Goal: Check status

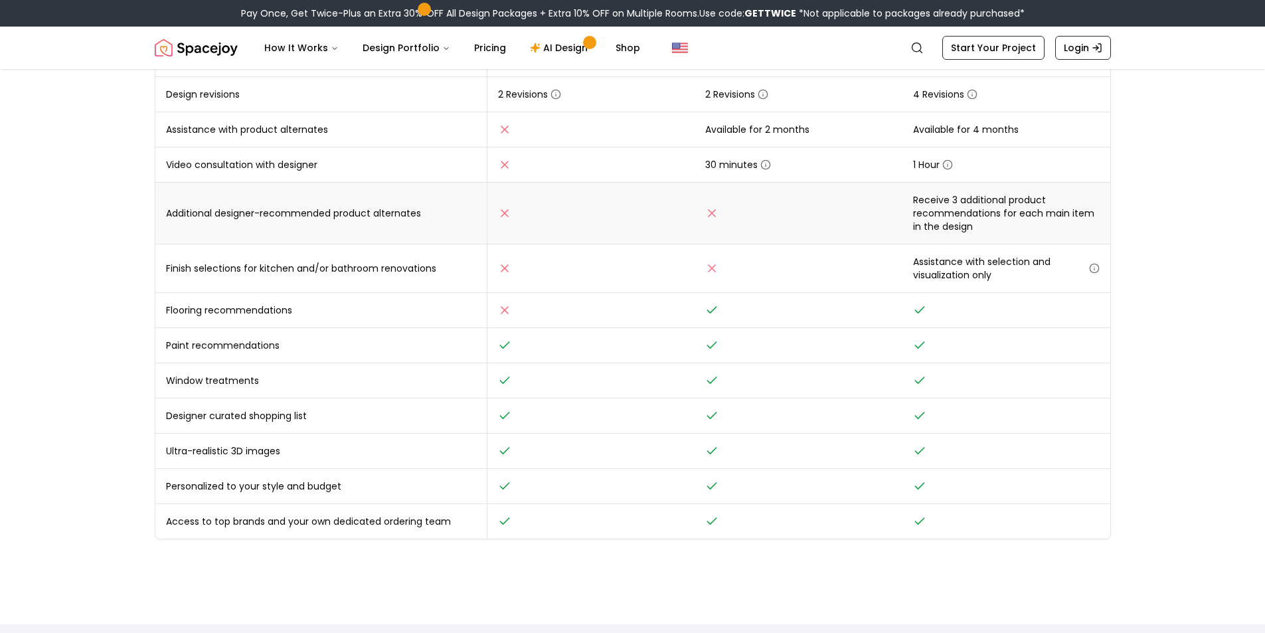
scroll to position [133, 0]
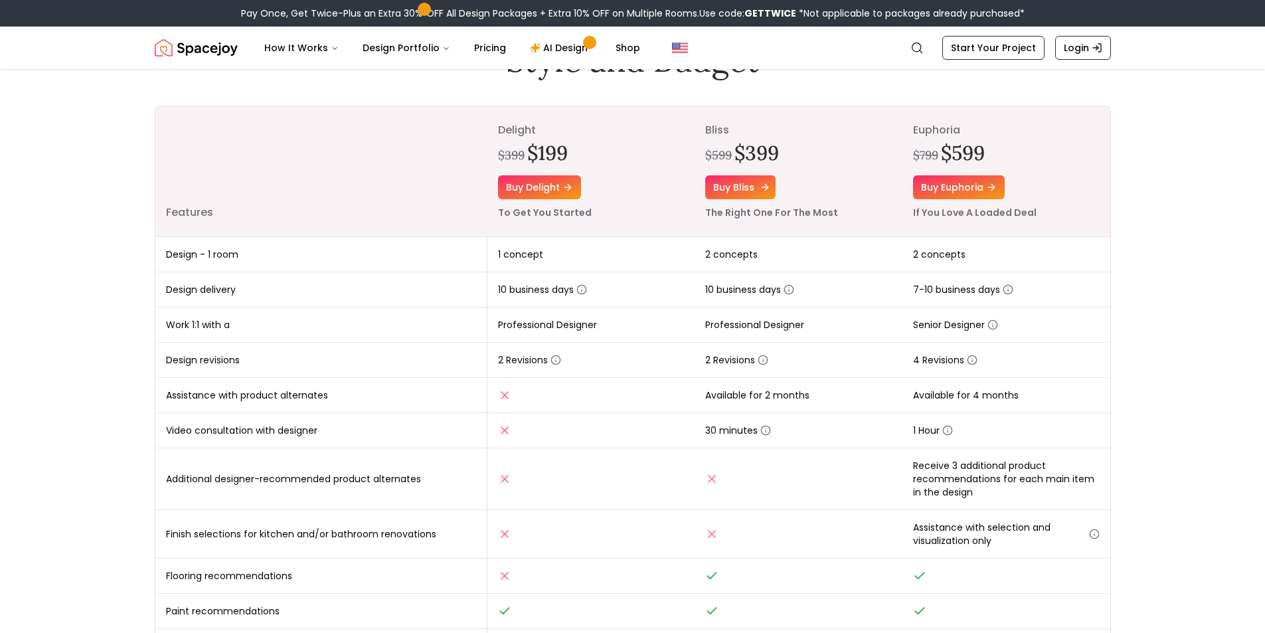
click at [748, 186] on link "Buy bliss" at bounding box center [740, 187] width 70 height 24
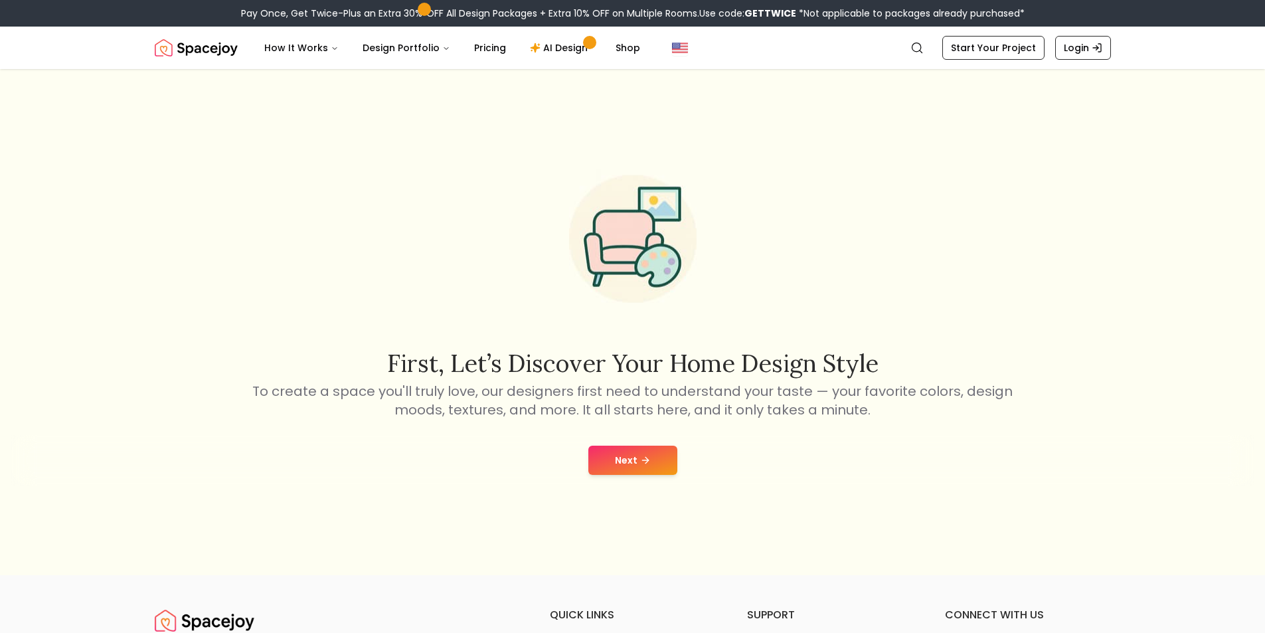
click at [676, 442] on div "Next" at bounding box center [633, 460] width 1244 height 50
click at [657, 452] on button "Next" at bounding box center [633, 460] width 89 height 29
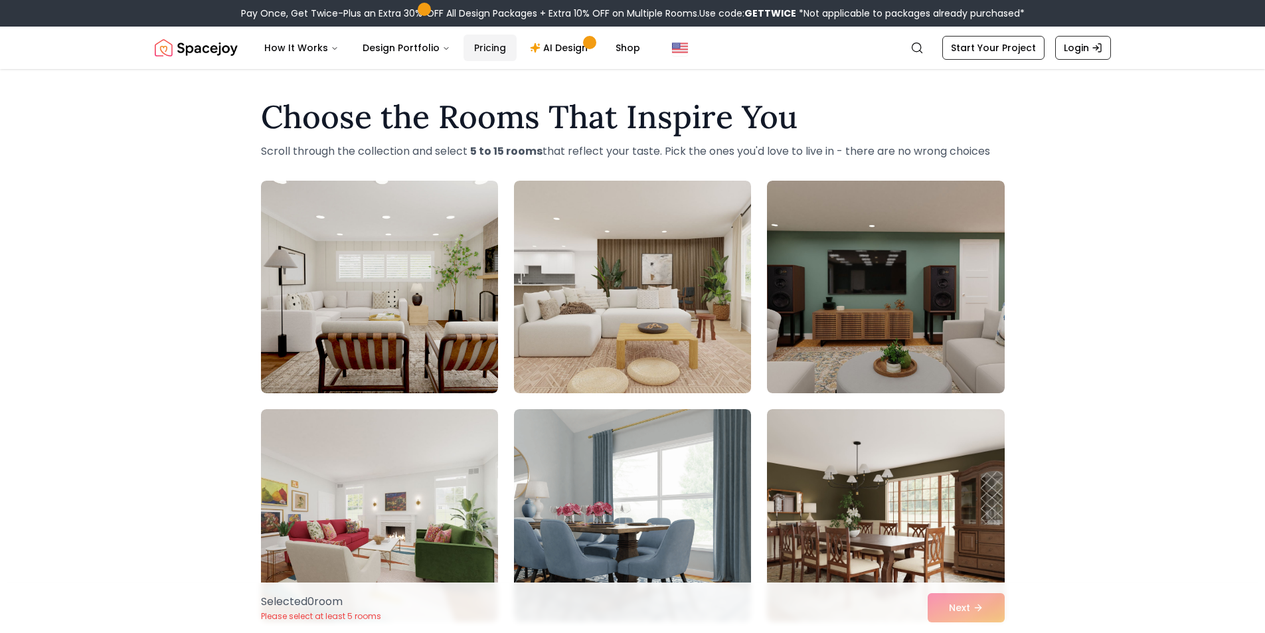
click at [482, 44] on link "Pricing" at bounding box center [490, 48] width 53 height 27
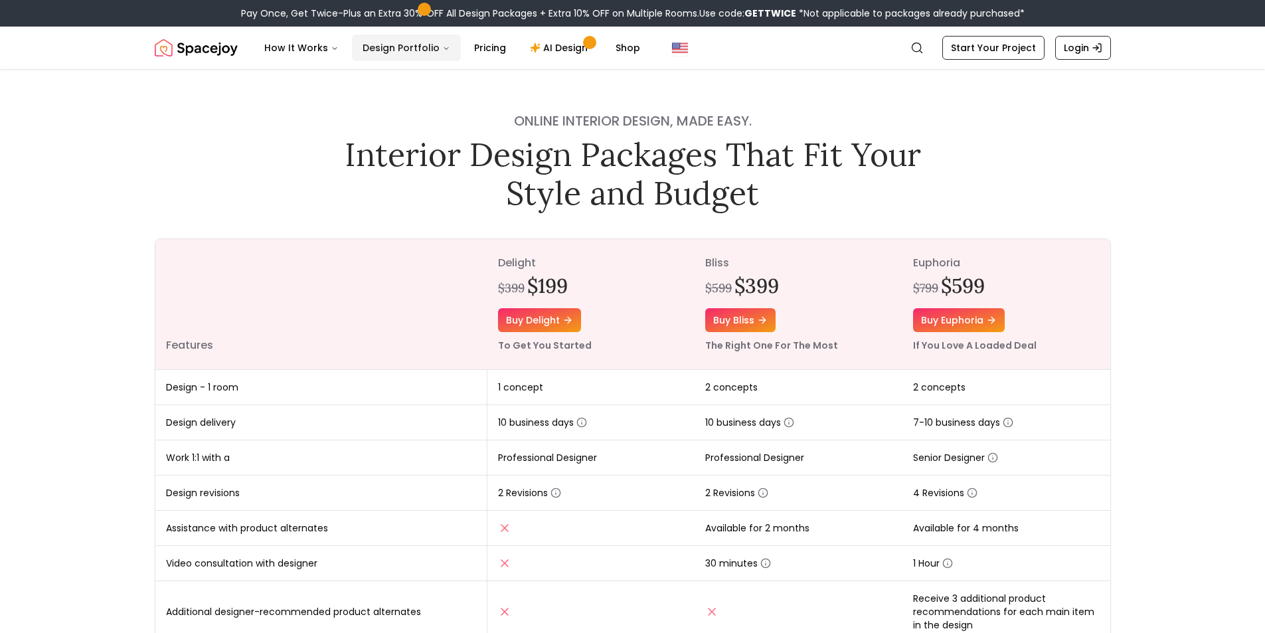
click at [422, 44] on button "Design Portfolio" at bounding box center [406, 48] width 109 height 27
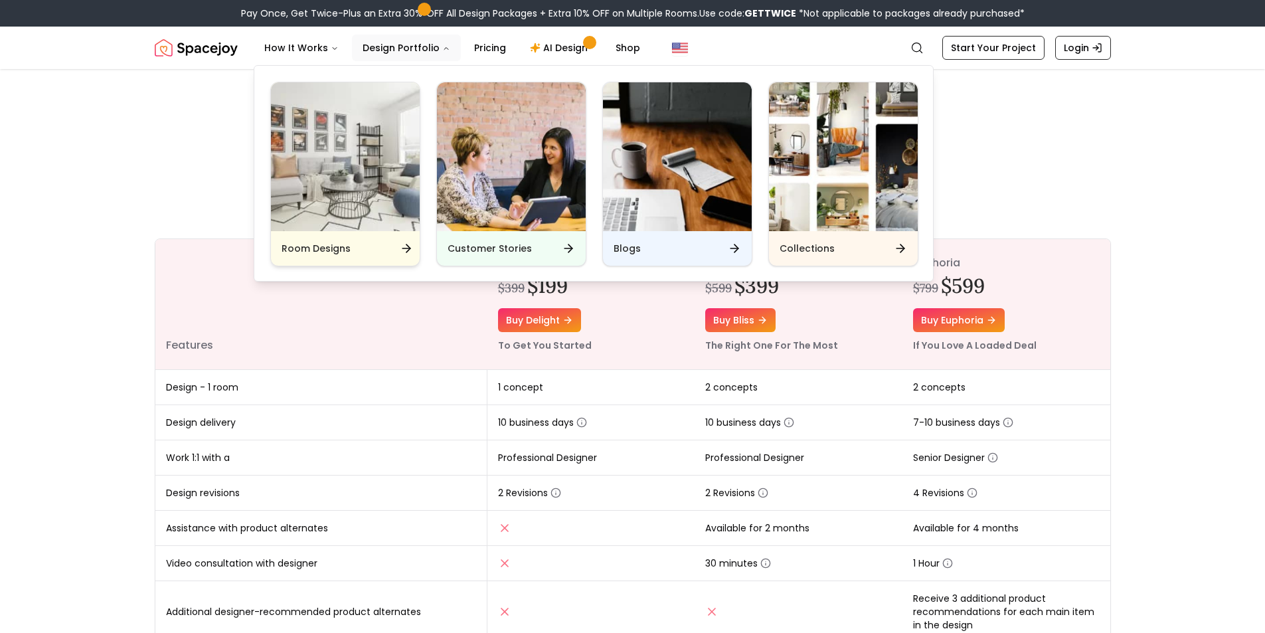
click at [375, 149] on img "Main" at bounding box center [345, 156] width 149 height 149
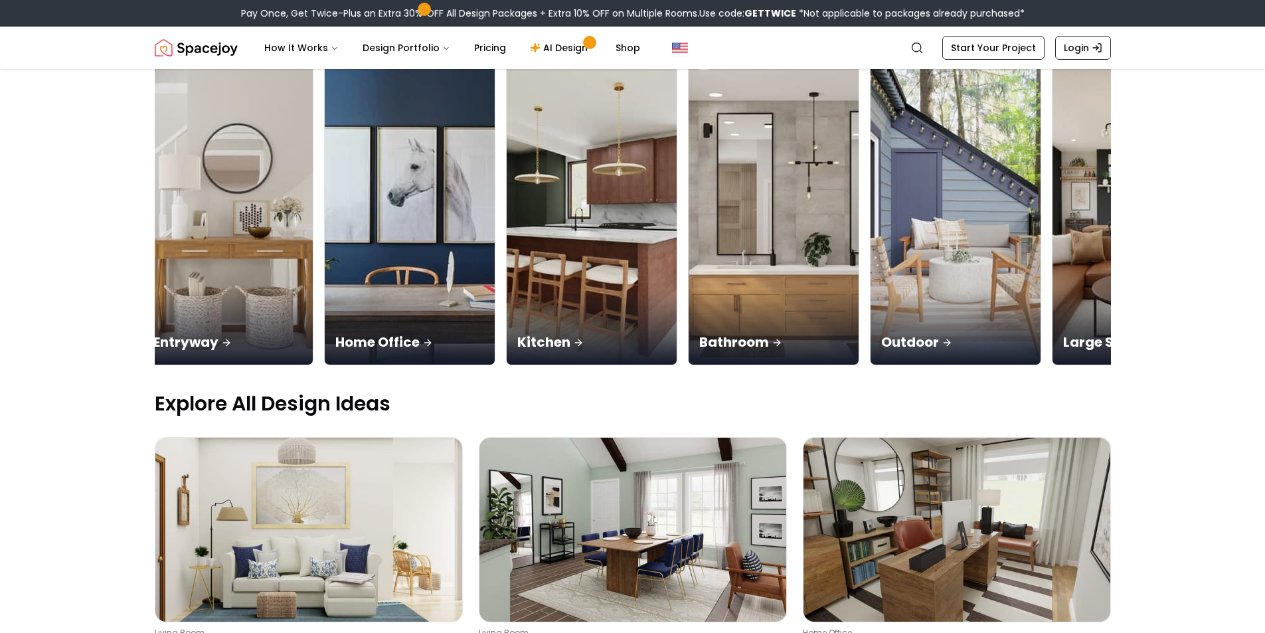
scroll to position [0, 853]
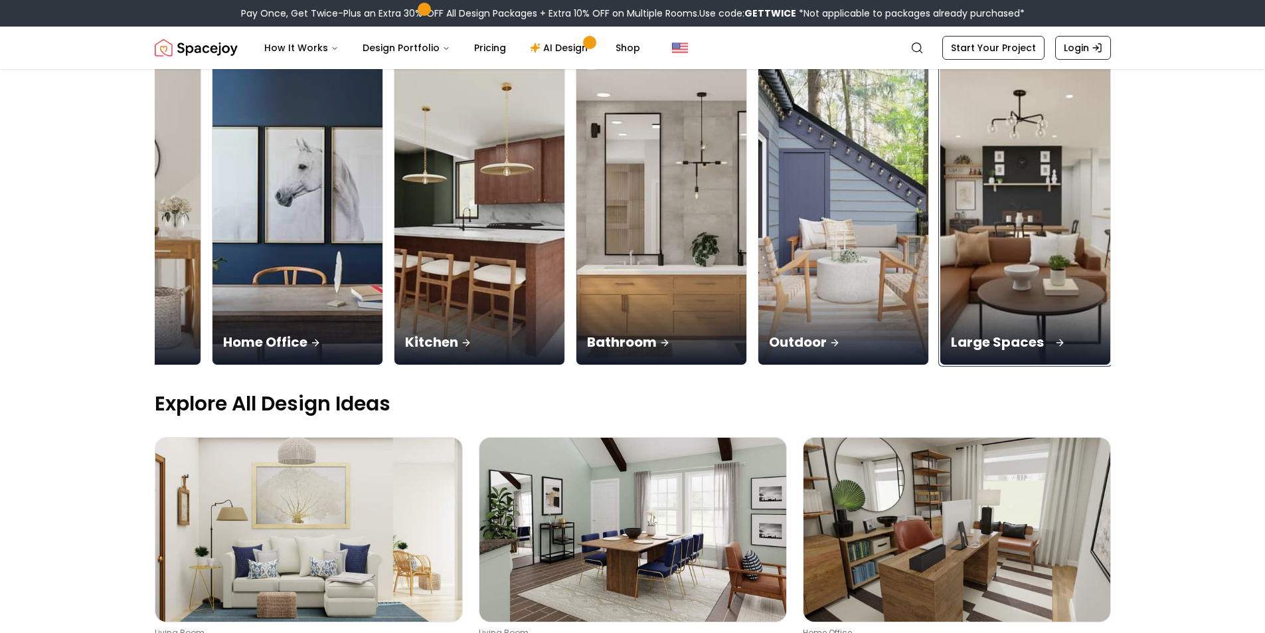
click at [1000, 296] on div "Large Spaces" at bounding box center [1026, 327] width 170 height 74
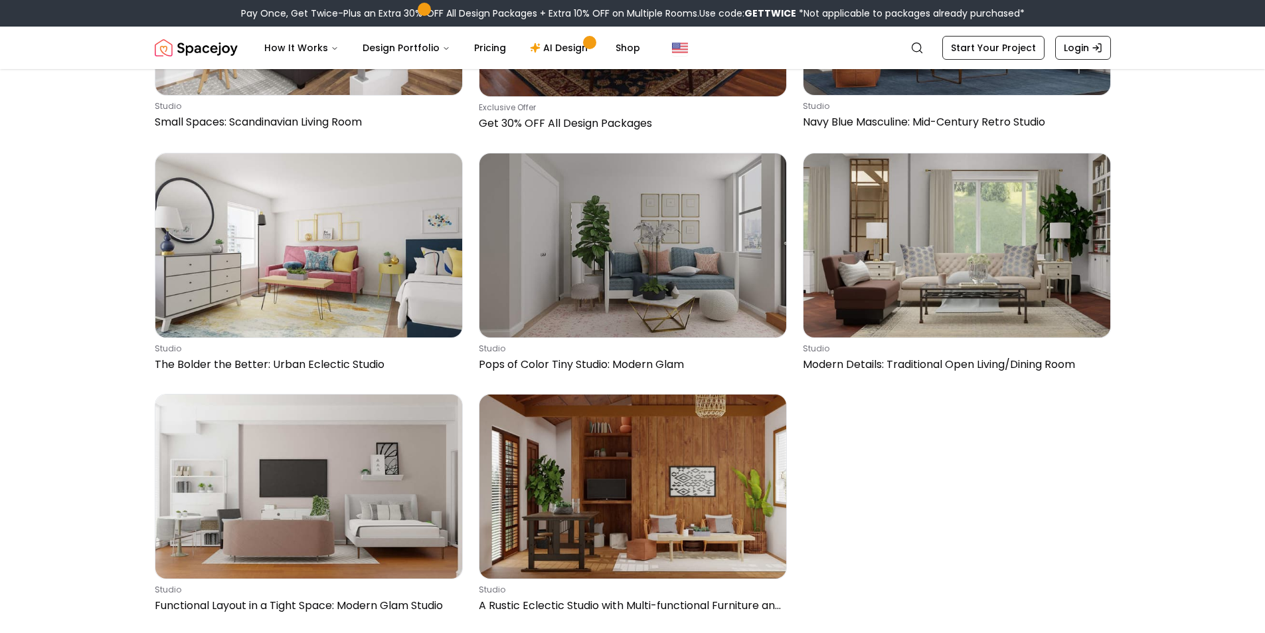
scroll to position [4686, 0]
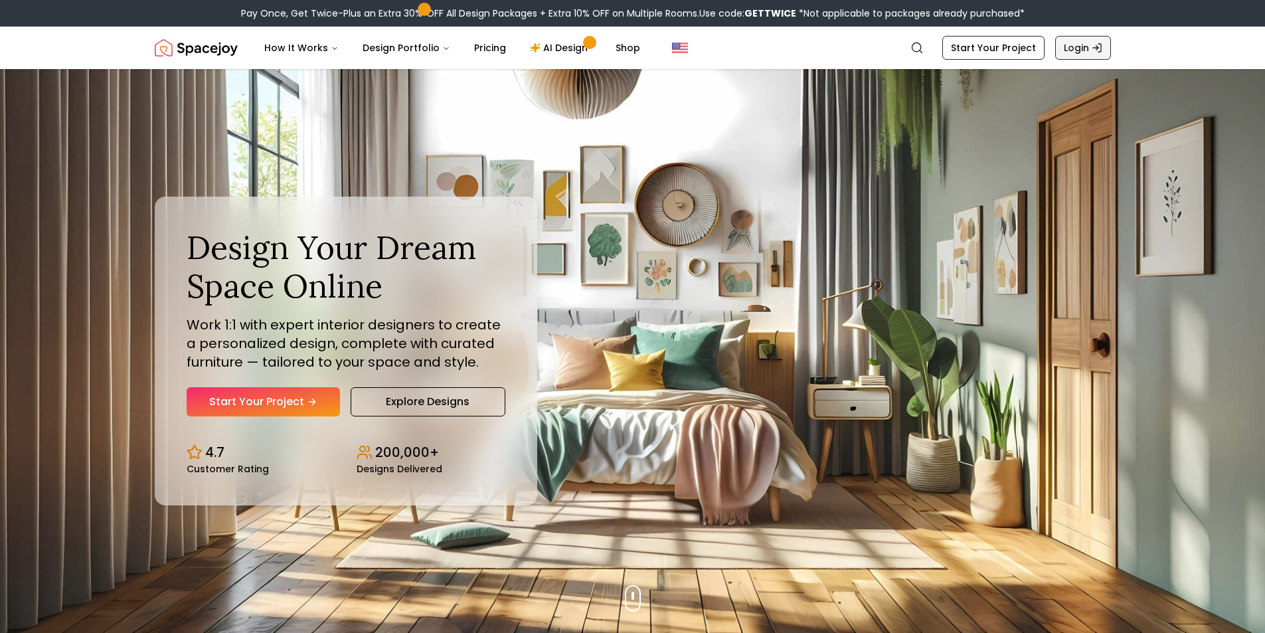
click at [1095, 52] on icon "Global" at bounding box center [1097, 48] width 11 height 11
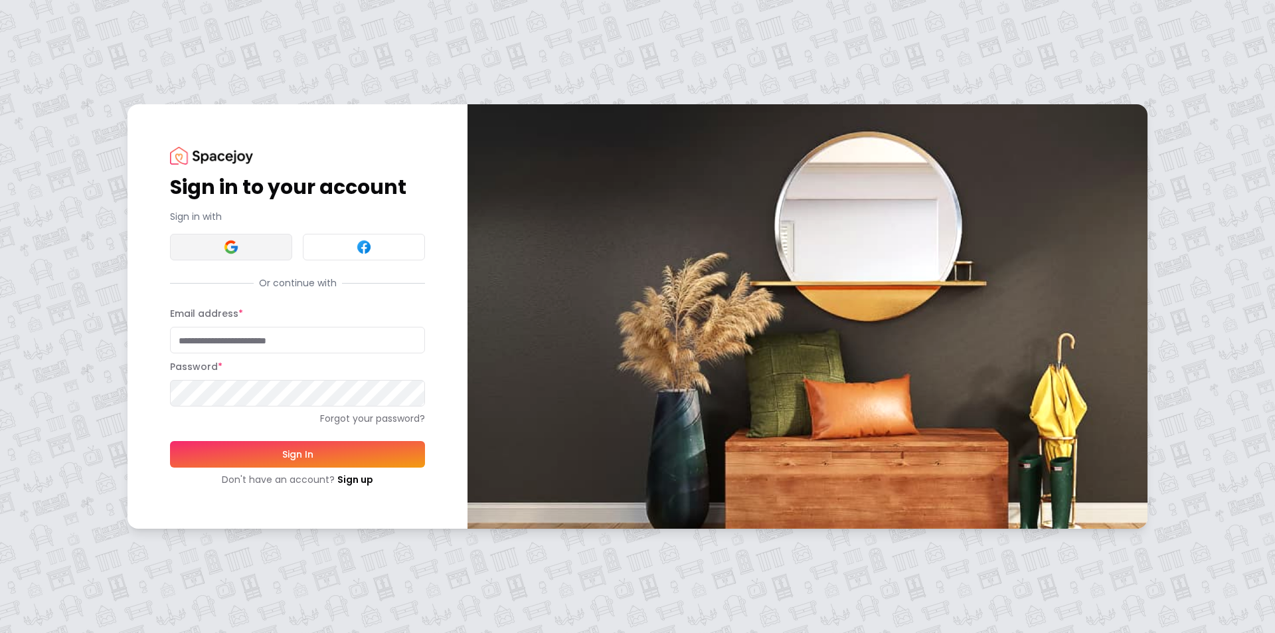
click at [197, 244] on button at bounding box center [231, 247] width 122 height 27
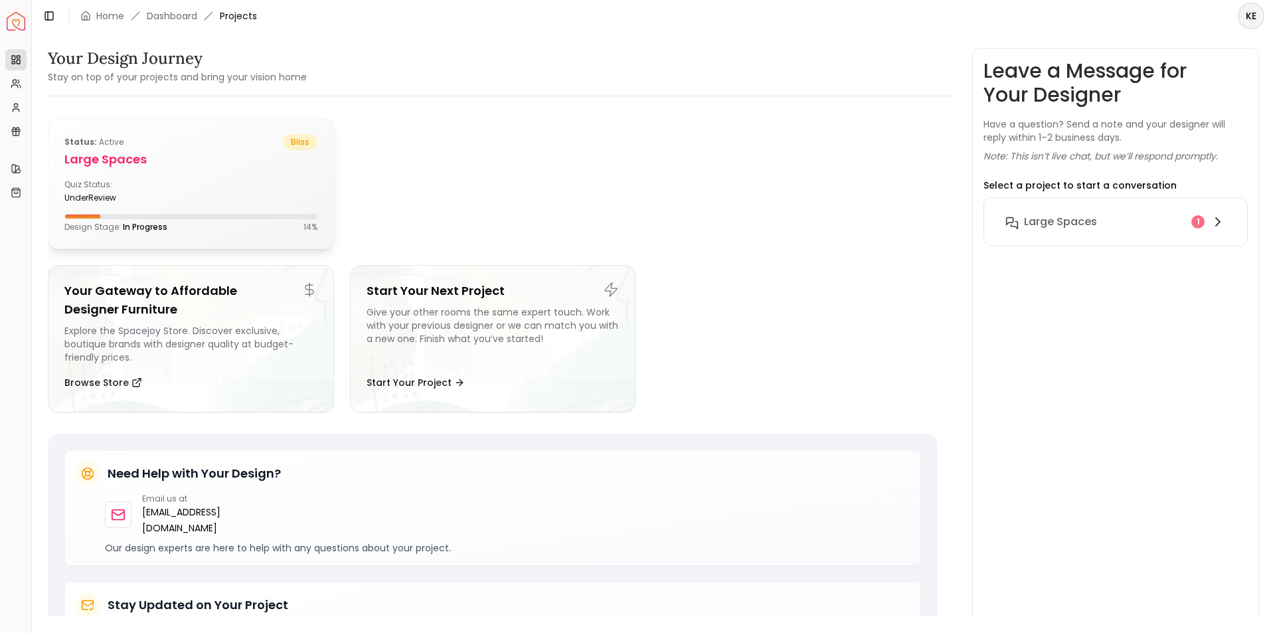
click at [178, 198] on div "underReview" at bounding box center [124, 198] width 121 height 11
